Goal: Task Accomplishment & Management: Manage account settings

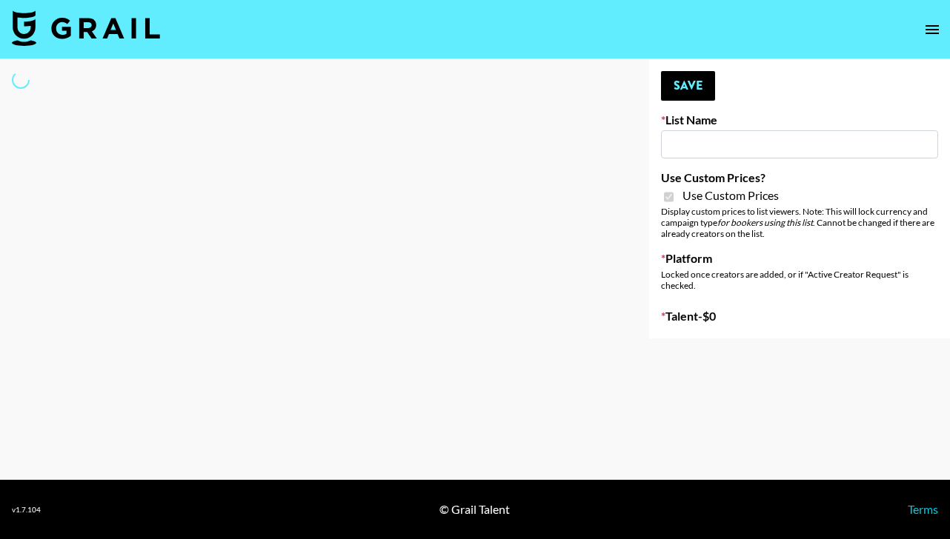
type input "Temu Q4"
checkbox input "true"
select select "Brand"
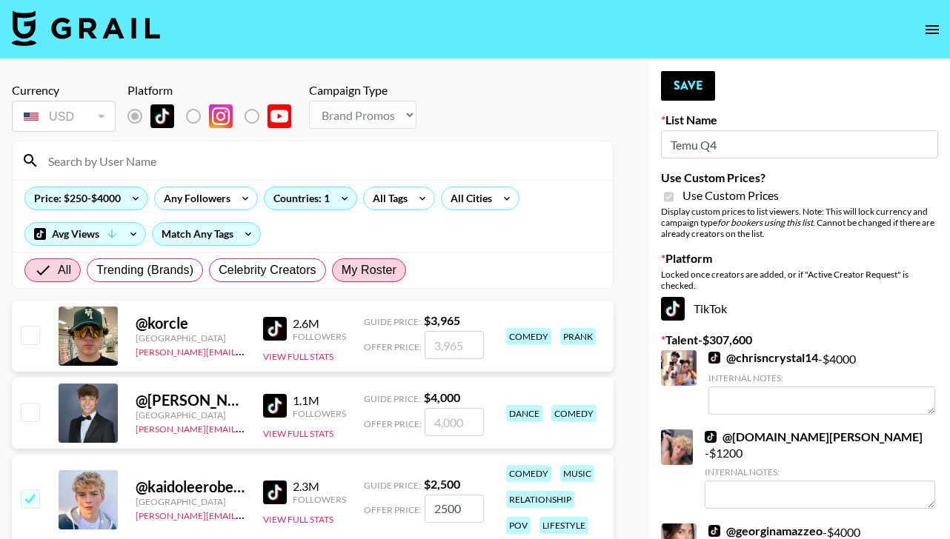
click at [364, 262] on span "My Roster" at bounding box center [369, 271] width 55 height 18
click at [342, 270] on input "My Roster" at bounding box center [342, 270] width 0 height 0
radio input "true"
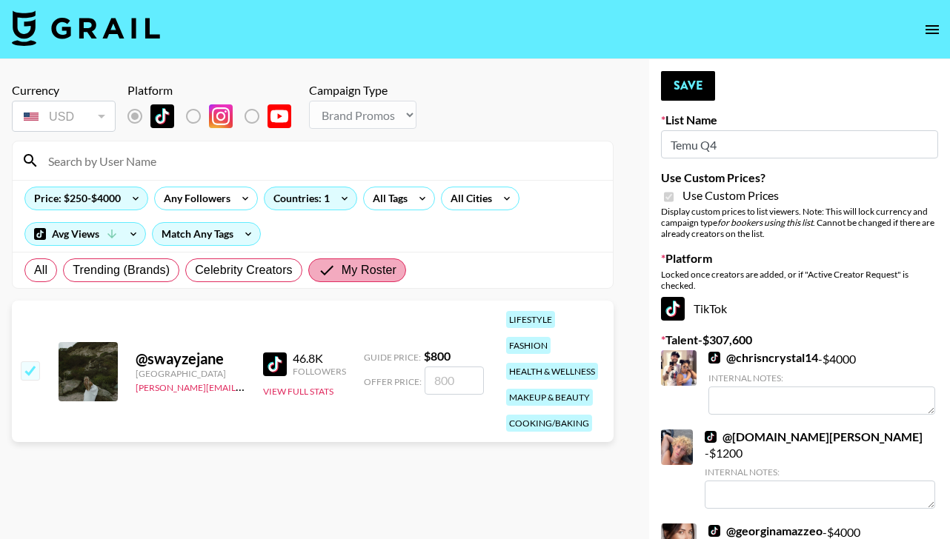
type input "9"
checkbox input "false"
type input "9"
checkbox input "false"
type input "8"
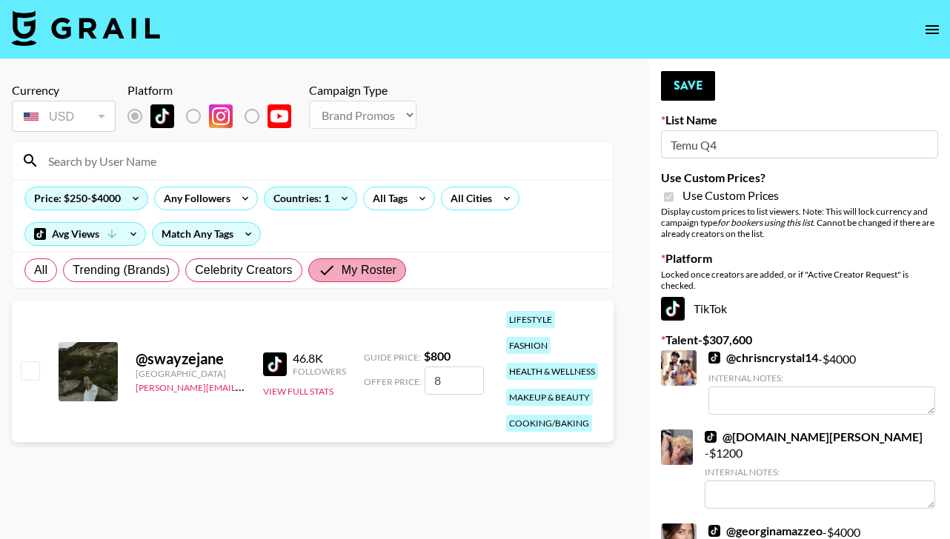
checkbox input "true"
type input "800"
click at [677, 90] on button "Save" at bounding box center [688, 86] width 54 height 30
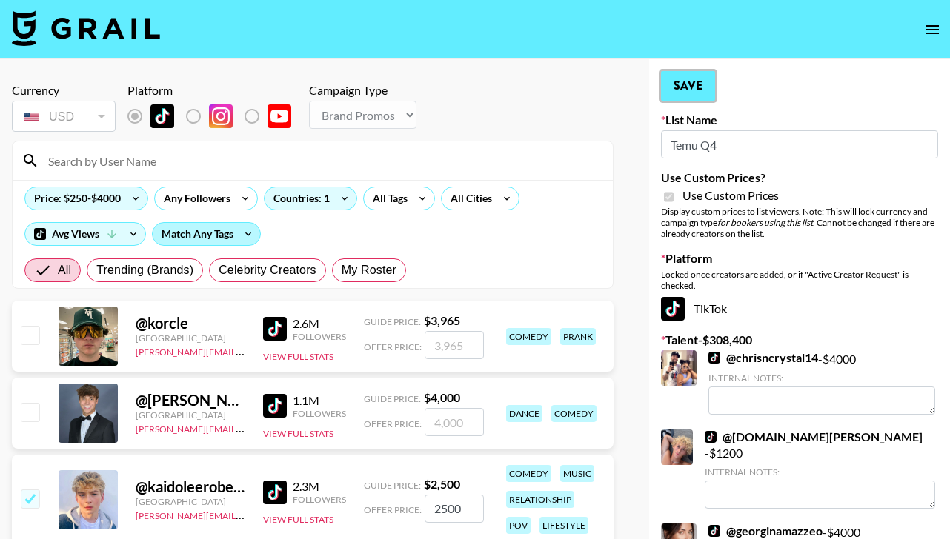
radio input "true"
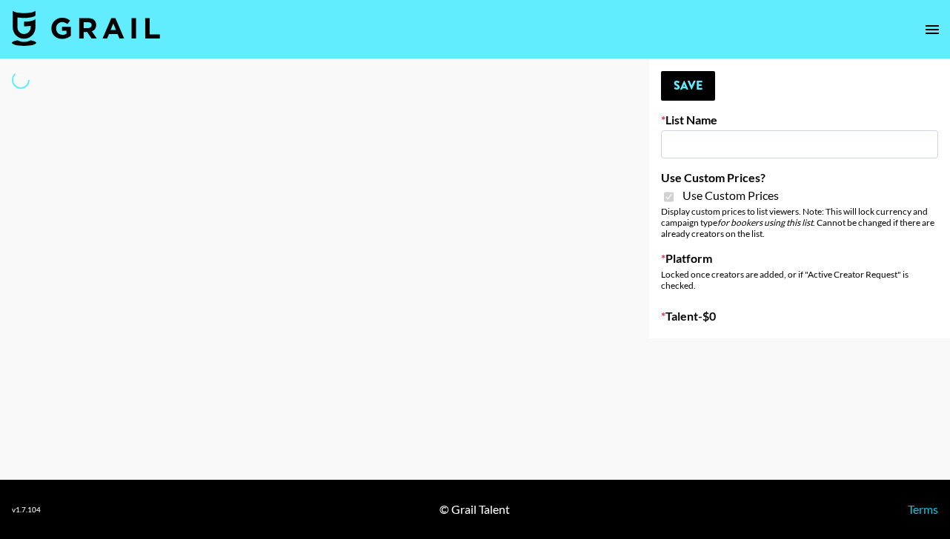
select select "Brand"
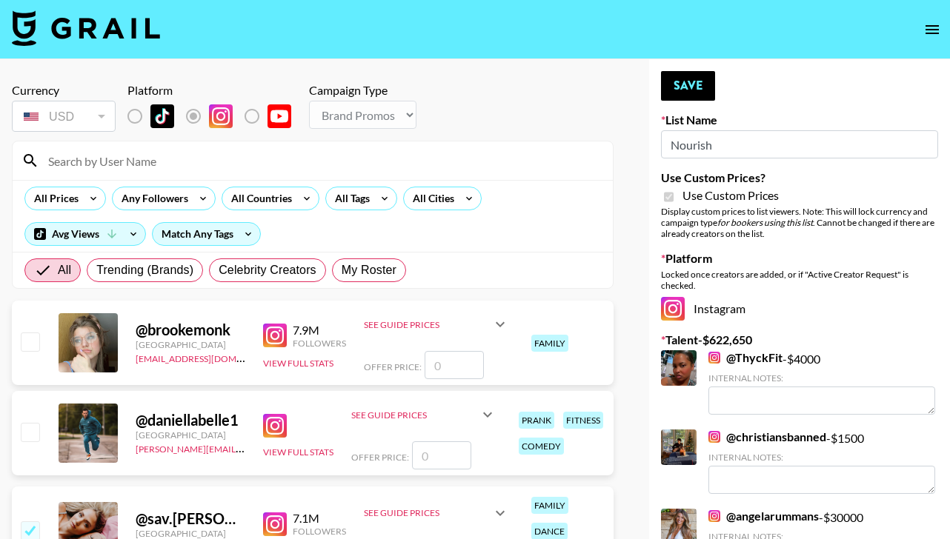
type input "Nourish"
checkbox input "true"
click at [373, 264] on span "My Roster" at bounding box center [369, 271] width 55 height 18
click at [342, 270] on input "My Roster" at bounding box center [342, 270] width 0 height 0
radio input "true"
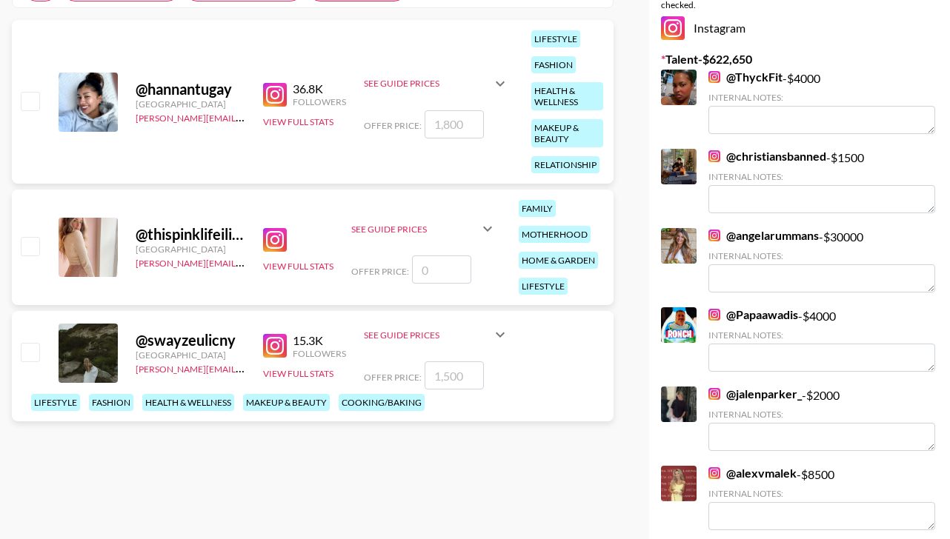
scroll to position [282, 0]
click at [461, 370] on input "number" at bounding box center [454, 375] width 59 height 28
type input "2"
checkbox input "true"
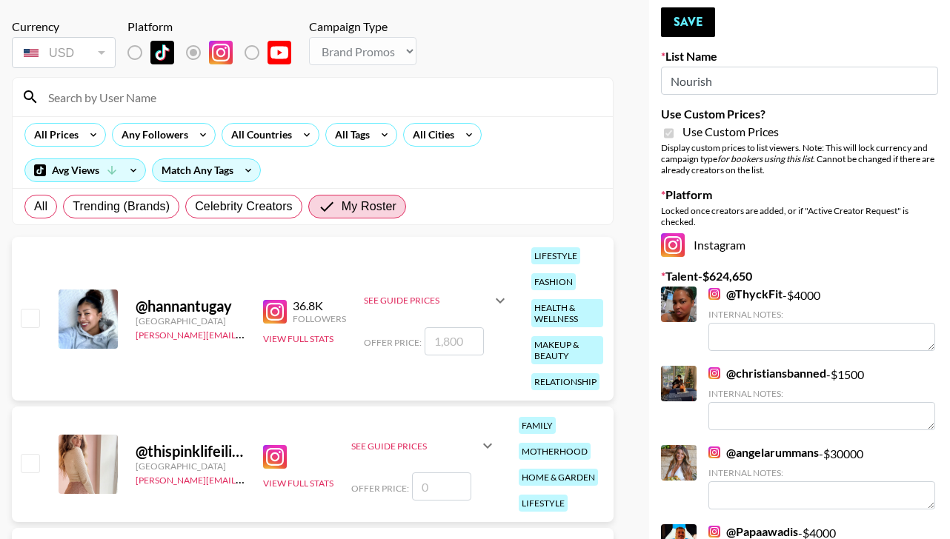
scroll to position [0, 0]
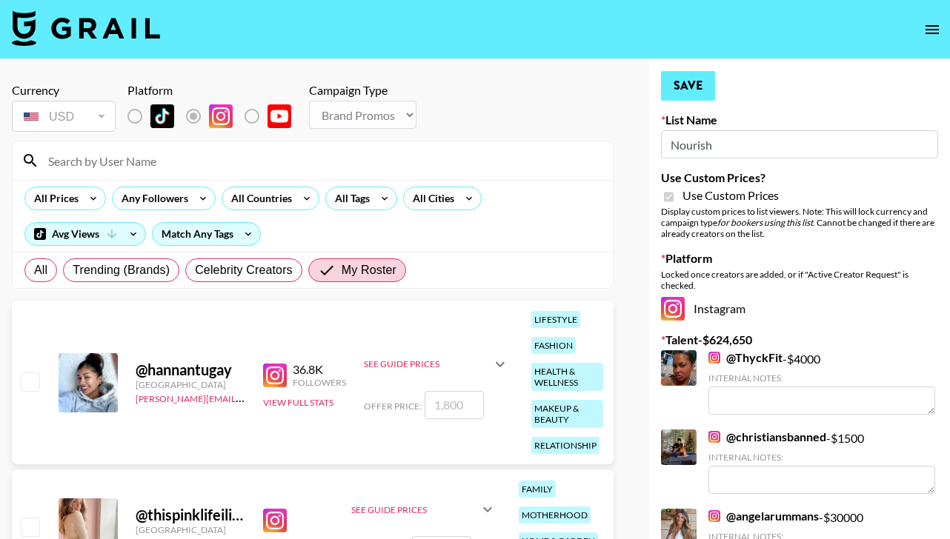
type input "2000"
click at [688, 96] on button "Save" at bounding box center [688, 86] width 54 height 30
